Goal: Information Seeking & Learning: Learn about a topic

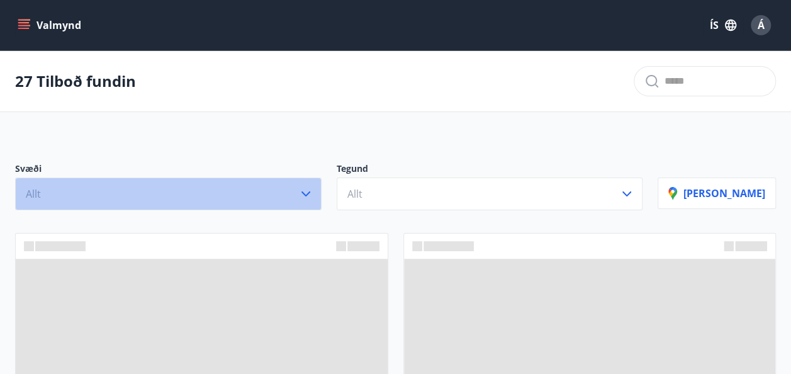
click at [313, 194] on icon "button" at bounding box center [305, 193] width 15 height 15
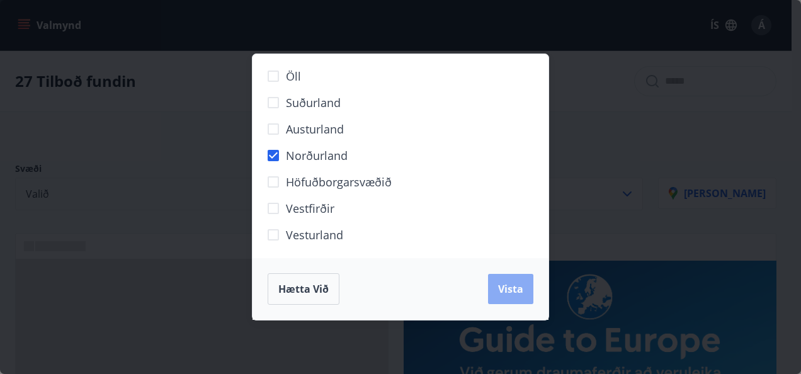
click at [504, 295] on span "Vista" at bounding box center [510, 289] width 25 height 14
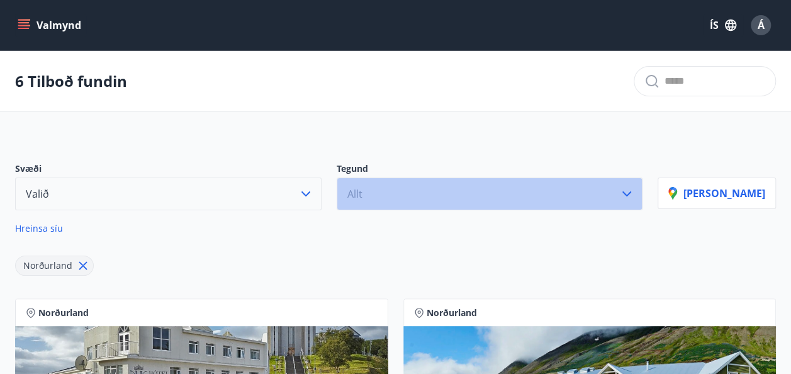
click at [395, 191] on button "Allt" at bounding box center [490, 194] width 307 height 33
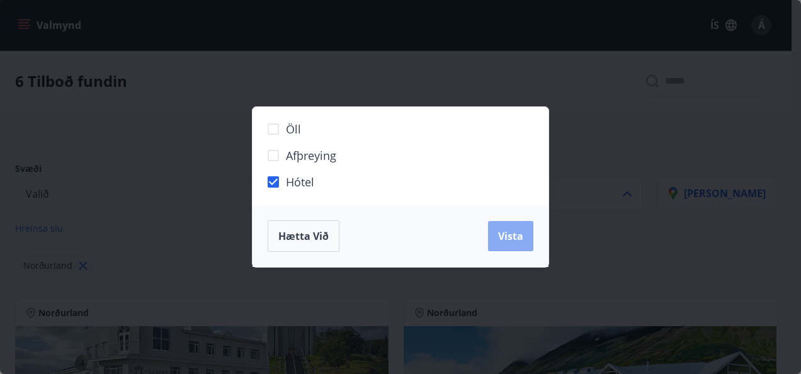
click at [516, 227] on button "Vista" at bounding box center [510, 236] width 45 height 30
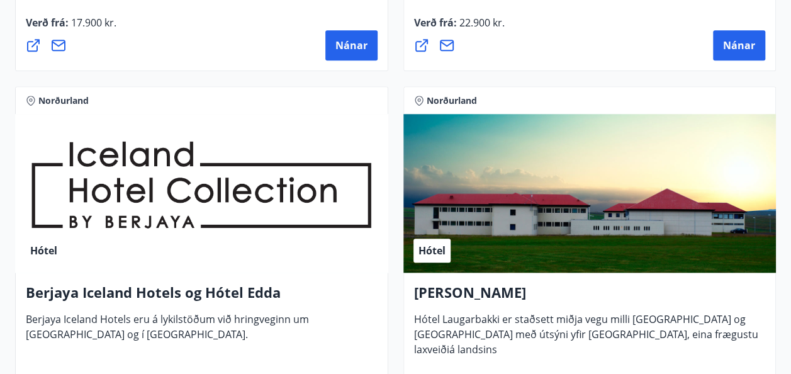
scroll to position [262, 0]
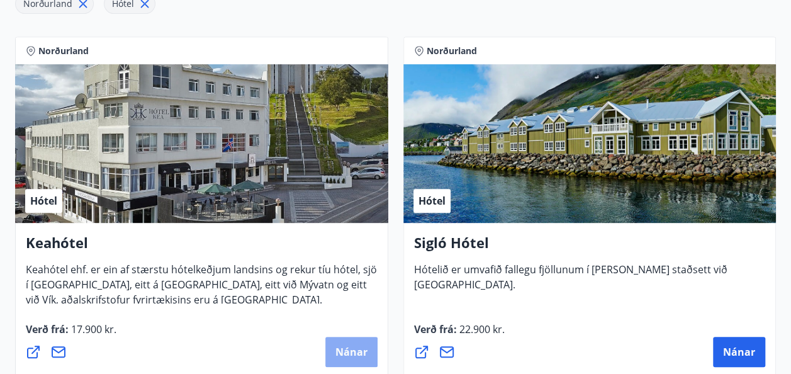
click at [355, 345] on span "Nánar" at bounding box center [352, 352] width 32 height 14
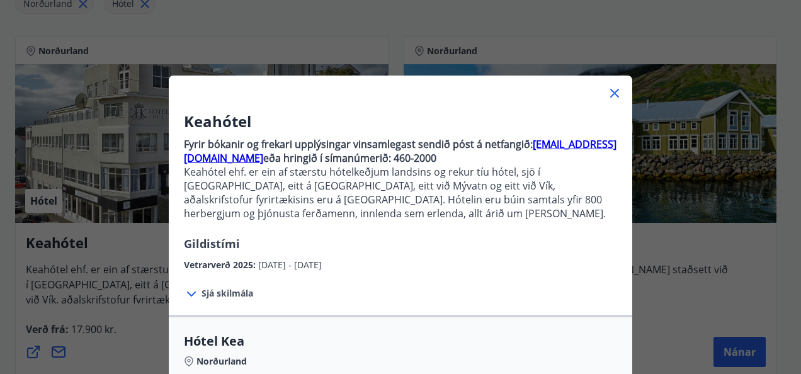
click at [210, 295] on span "Sjá skilmála" at bounding box center [227, 293] width 52 height 13
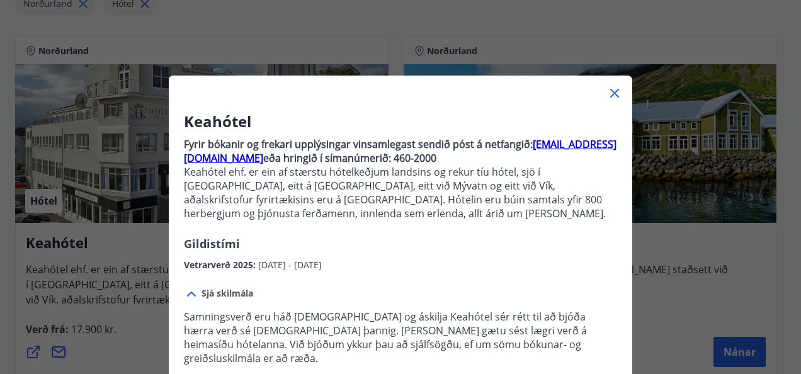
click at [612, 91] on icon at bounding box center [614, 93] width 9 height 9
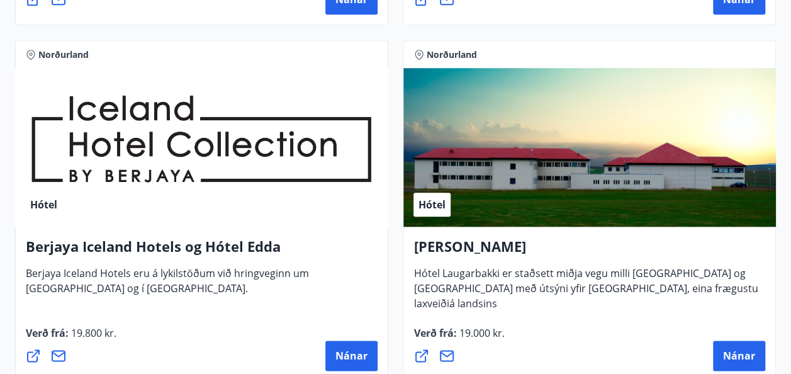
scroll to position [642, 0]
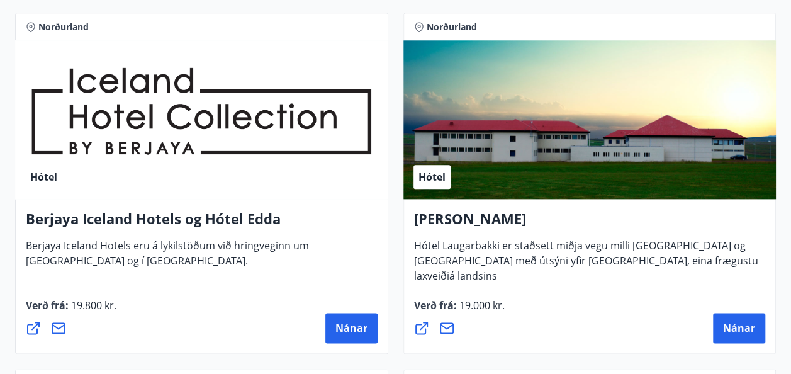
click at [167, 223] on h4 "Berjaya Iceland Hotels og Hótel Edda" at bounding box center [202, 223] width 352 height 29
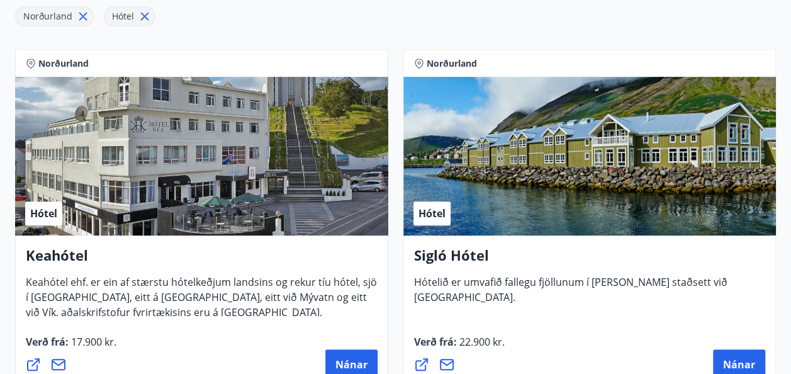
scroll to position [274, 0]
